Goal: Navigation & Orientation: Find specific page/section

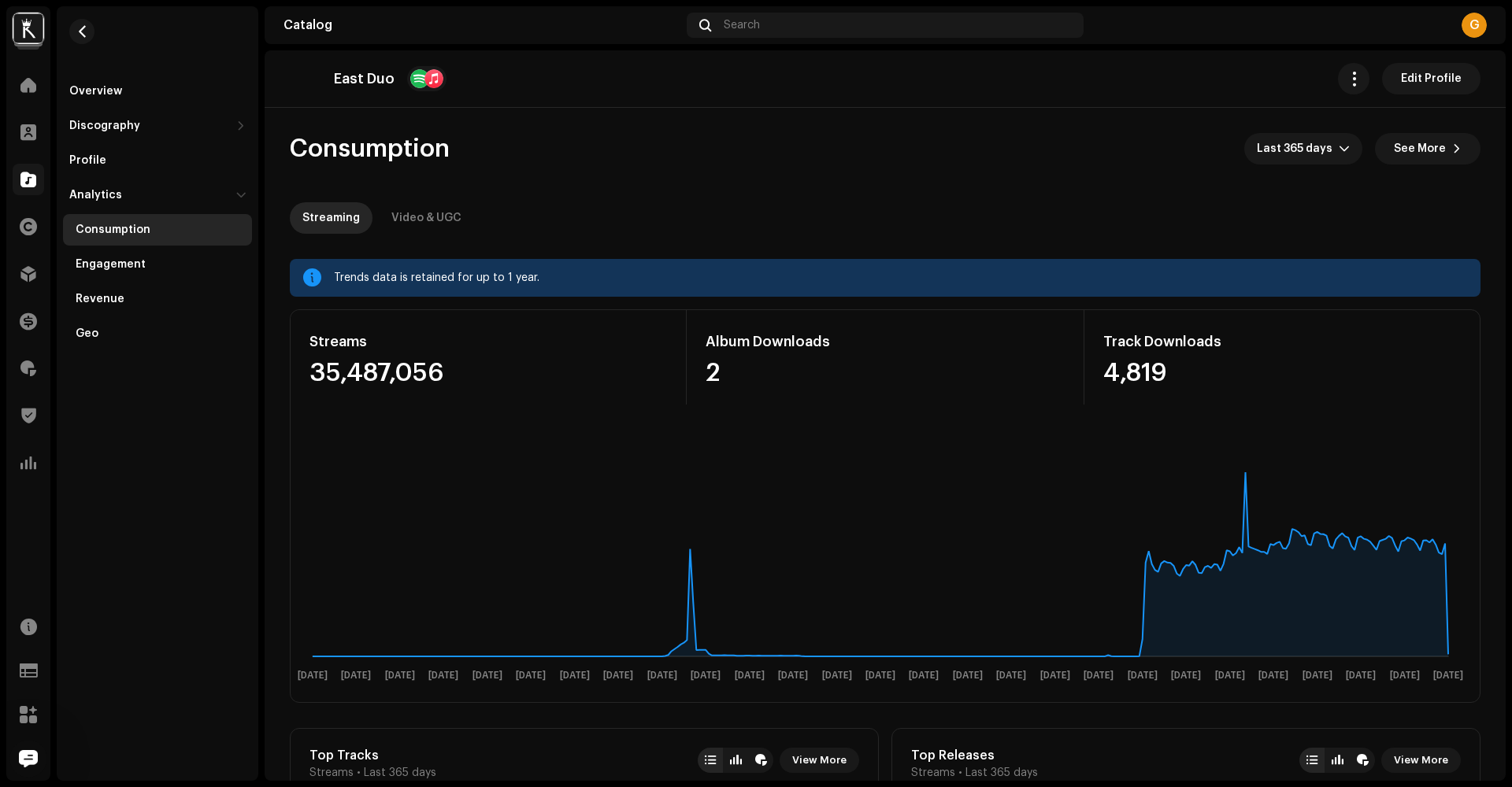
scroll to position [1282, 0]
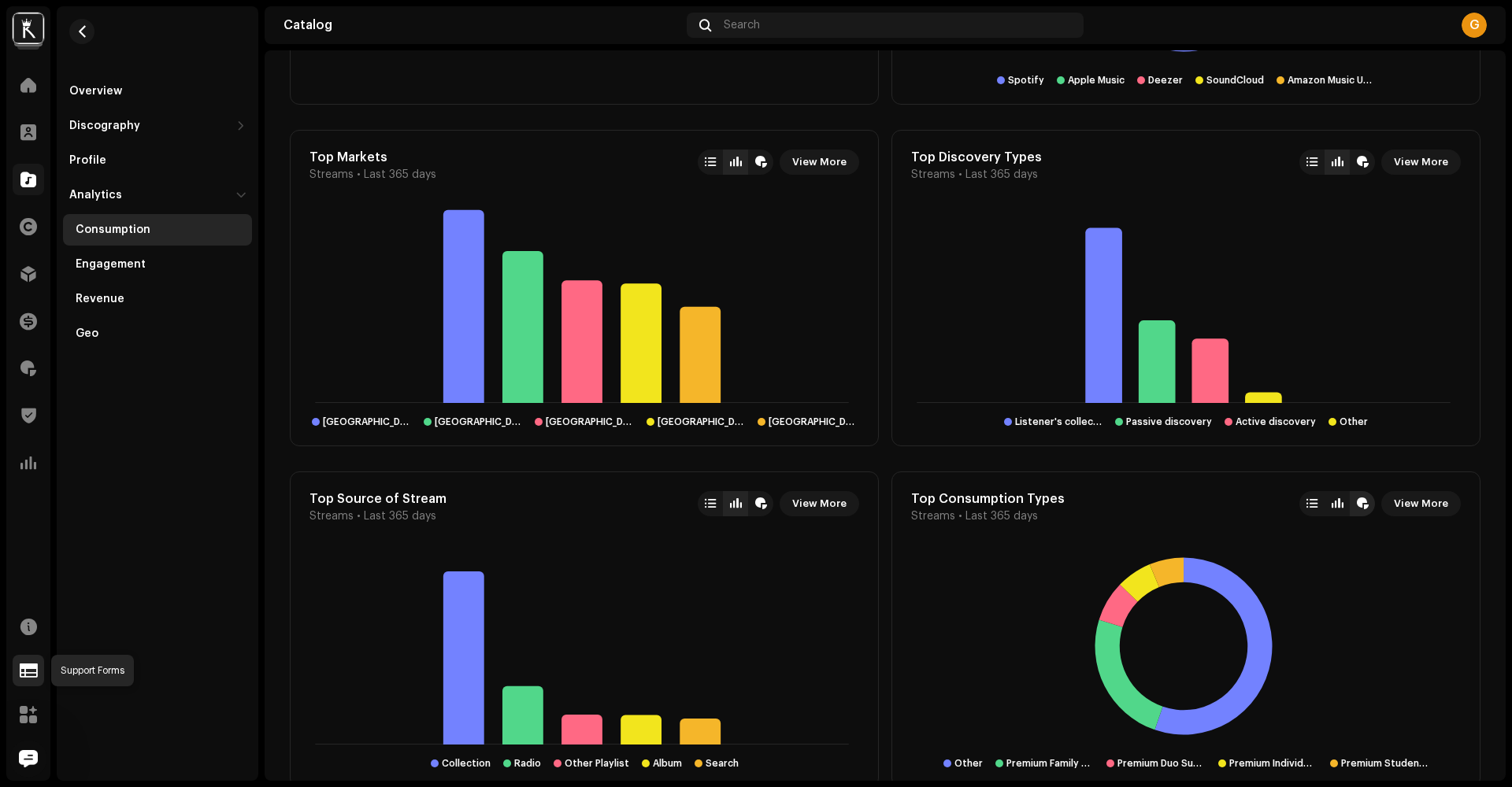
click at [28, 665] on span at bounding box center [28, 671] width 18 height 13
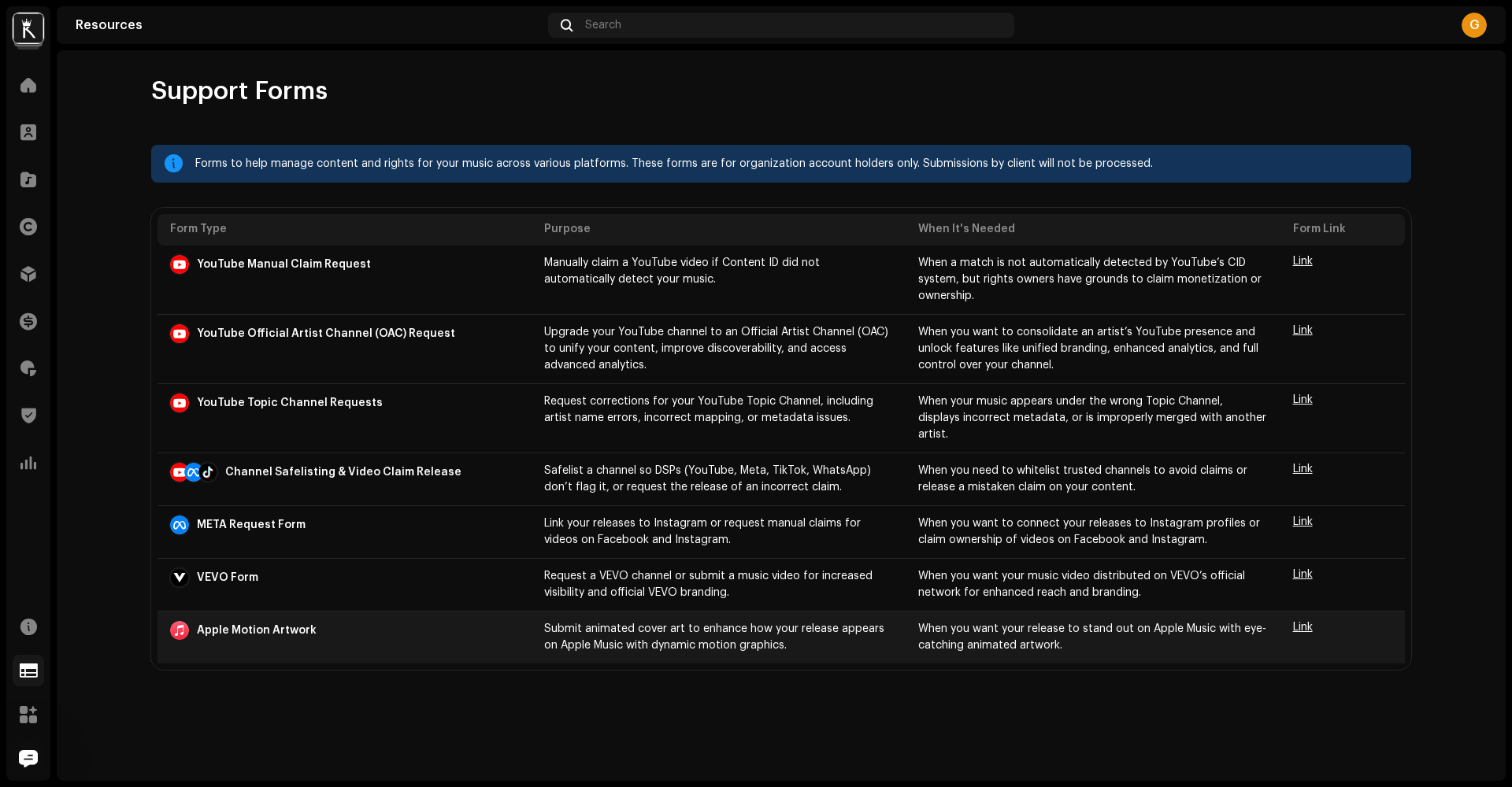
click at [285, 622] on p "Apple Motion Artwork" at bounding box center [256, 630] width 120 height 16
drag, startPoint x: 333, startPoint y: 613, endPoint x: 191, endPoint y: 615, distance: 142.0
click at [191, 621] on div "Apple Motion Artwork" at bounding box center [344, 631] width 349 height 19
copy div "Apple Motion Artwork"
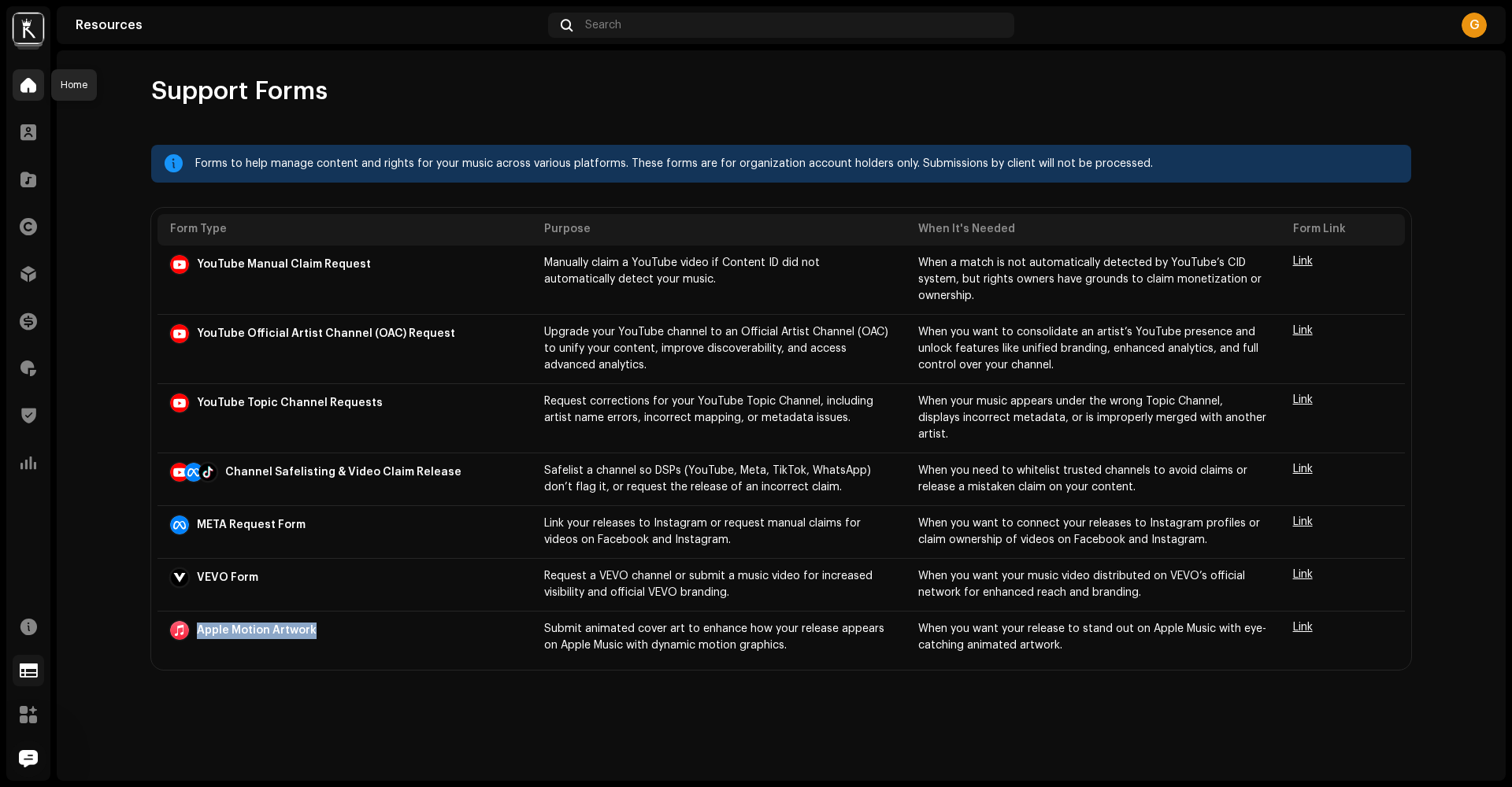
click at [30, 82] on span at bounding box center [28, 84] width 16 height 13
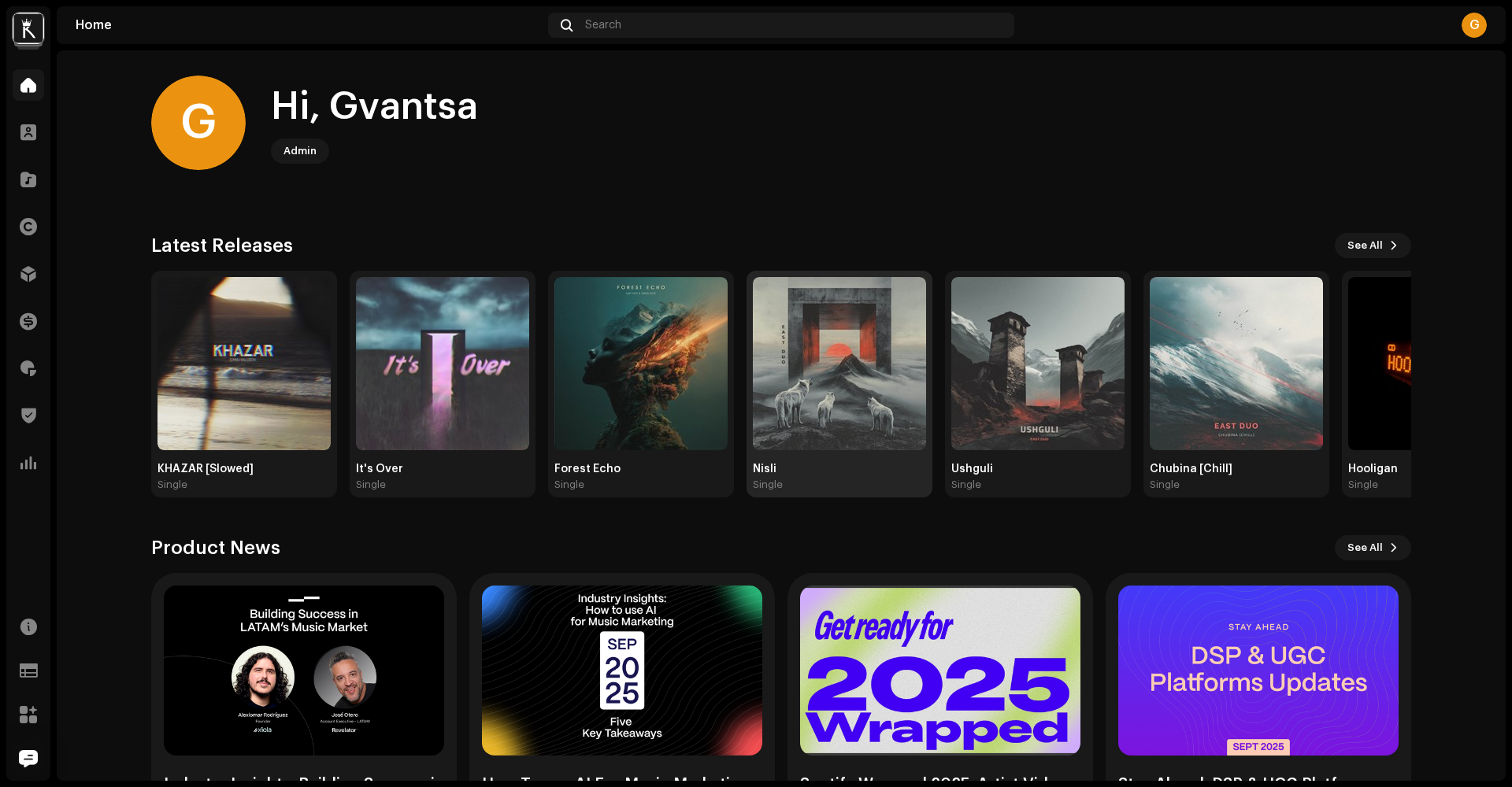
click at [841, 404] on img at bounding box center [839, 363] width 173 height 173
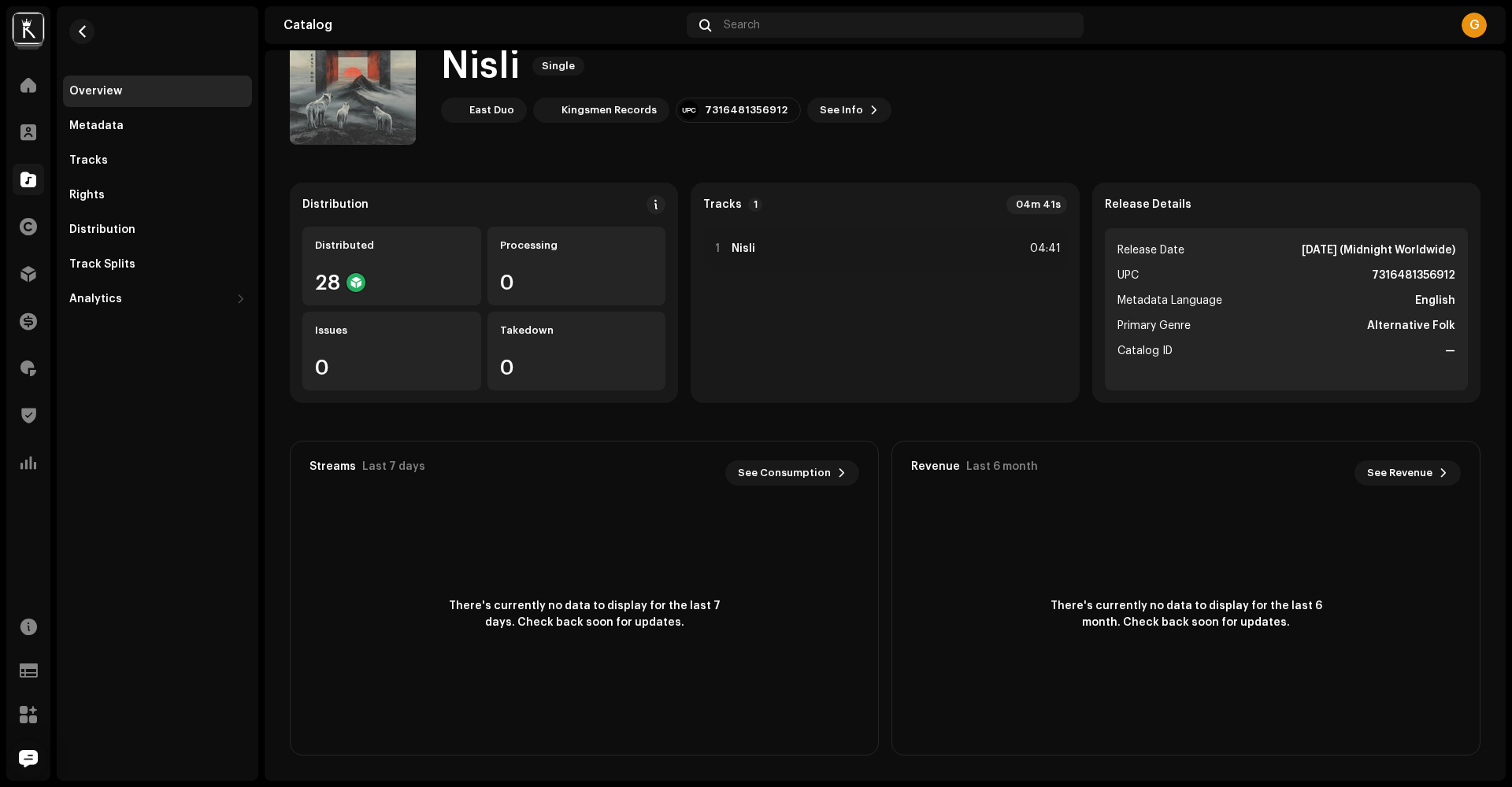
scroll to position [57, 0]
click at [105, 267] on div "Track Splits" at bounding box center [102, 265] width 66 height 13
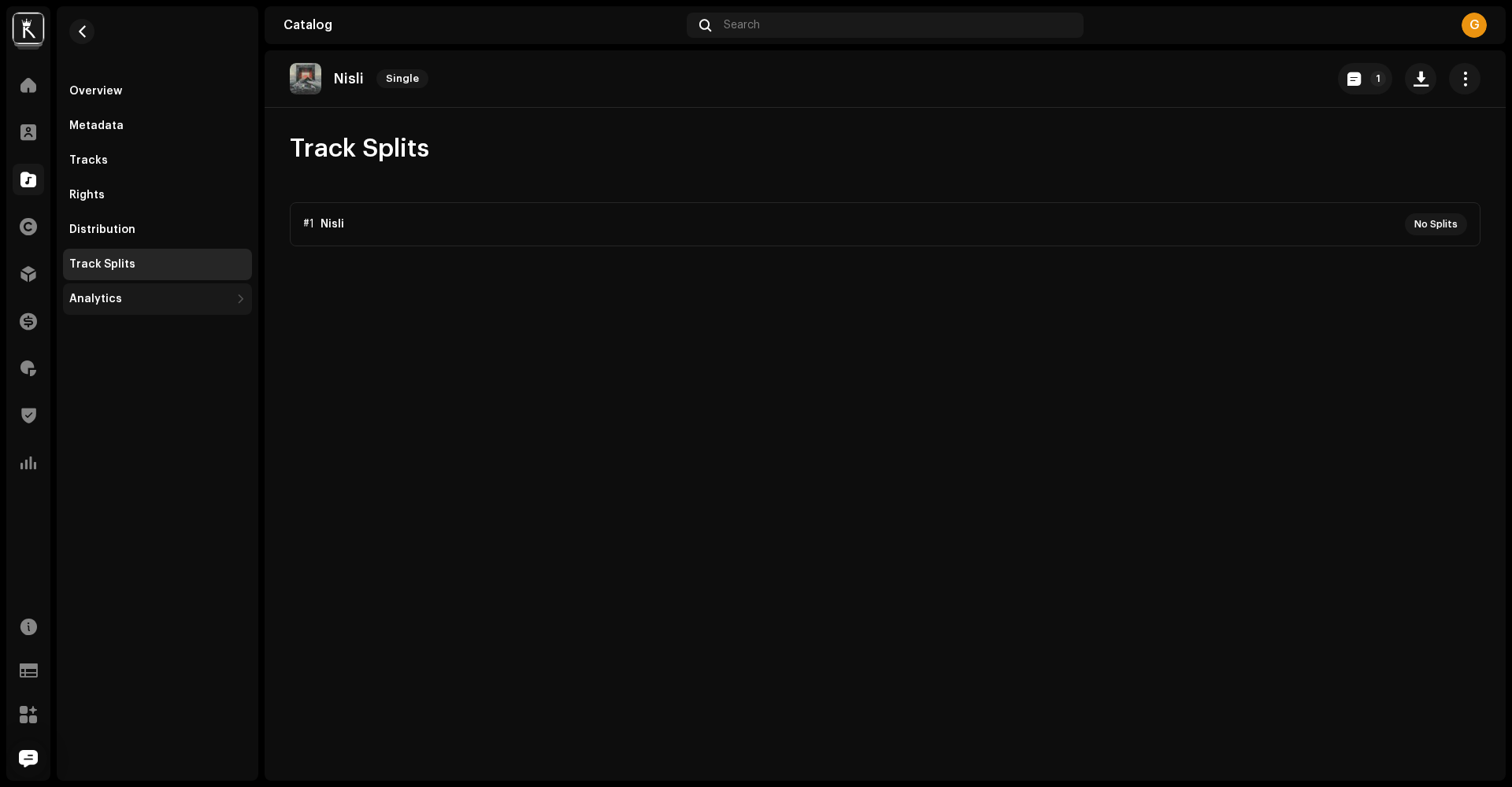
click at [105, 296] on div "Analytics" at bounding box center [95, 299] width 53 height 13
click at [101, 124] on div "Metadata" at bounding box center [96, 126] width 54 height 13
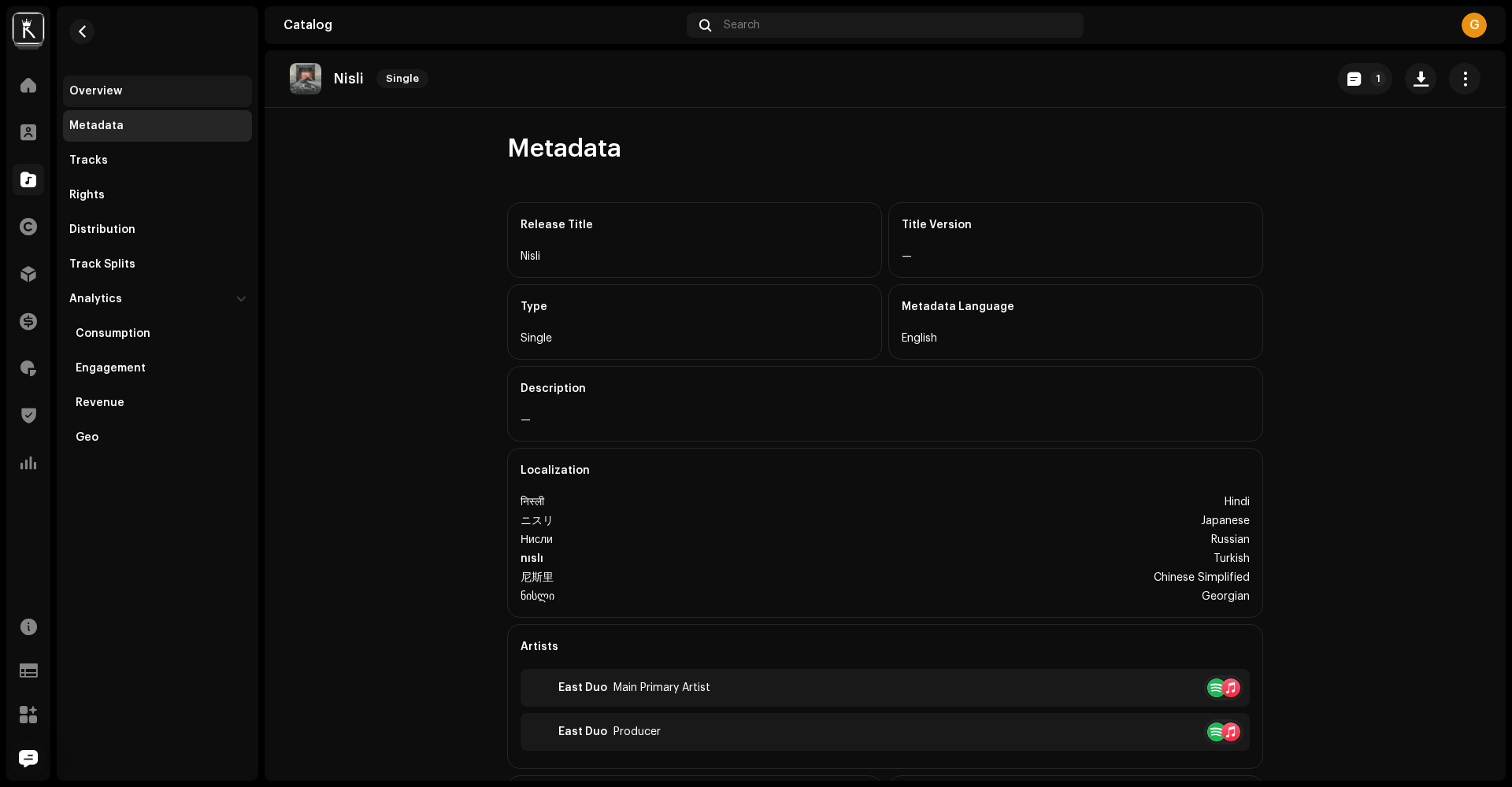
click at [119, 90] on div "Overview" at bounding box center [95, 91] width 53 height 13
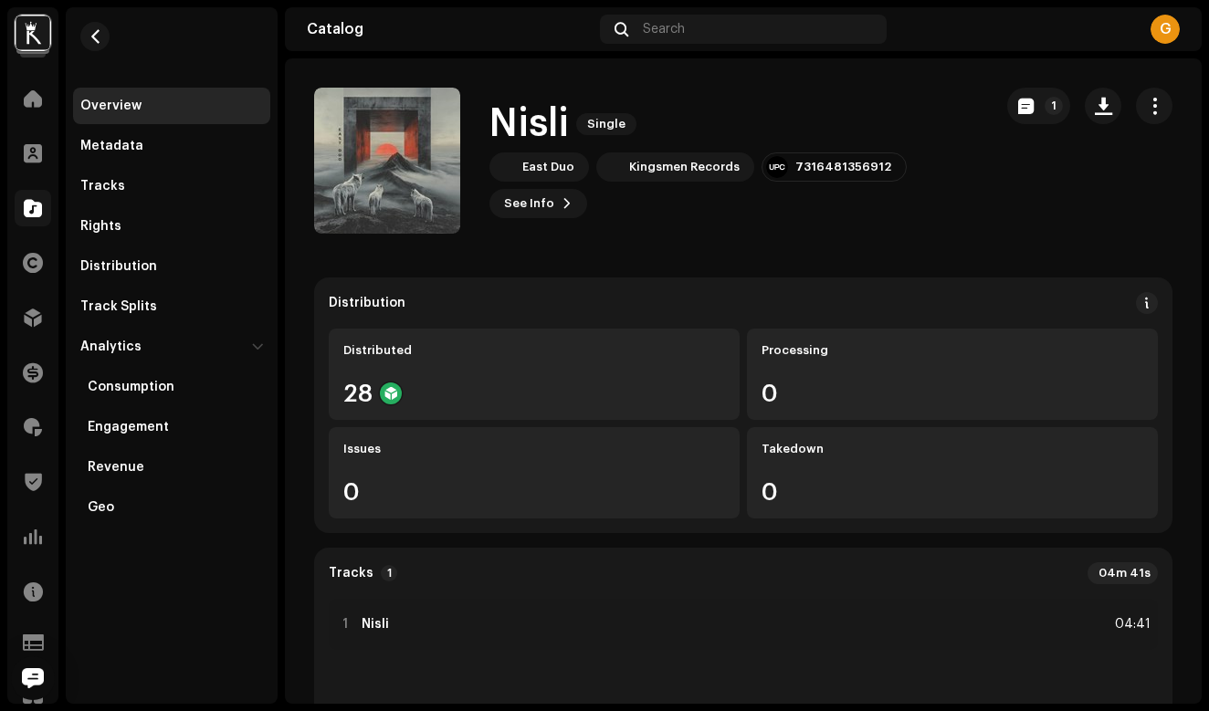
click at [325, 0] on div "Kingsmen Studio Home Clients Catalog Rights Distribution Finance Royalties Trus…" at bounding box center [604, 355] width 1209 height 711
